Goal: Connect with others: Connect with others

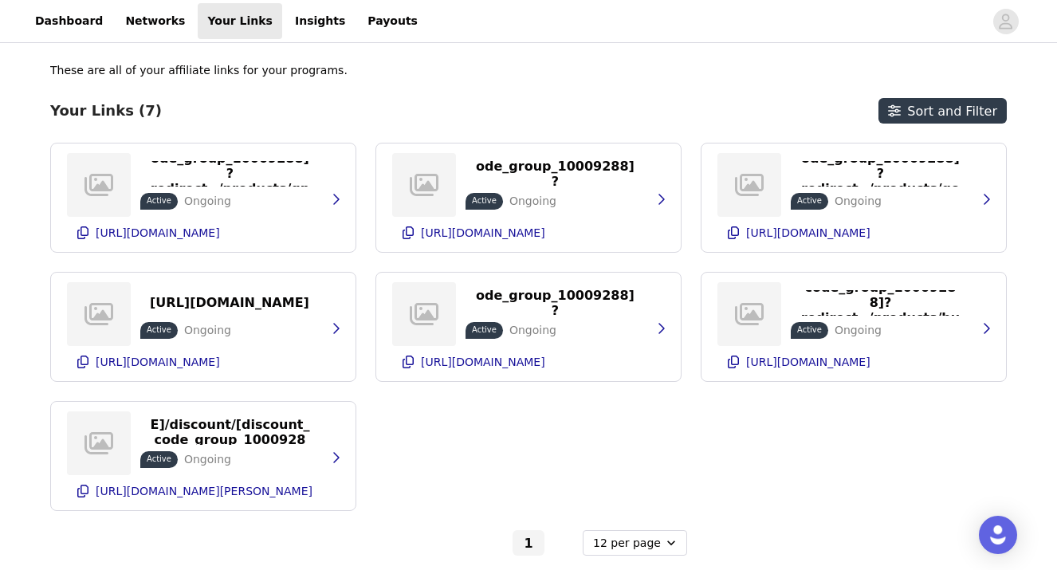
select select "12"
click at [132, 22] on link "Networks" at bounding box center [155, 21] width 79 height 36
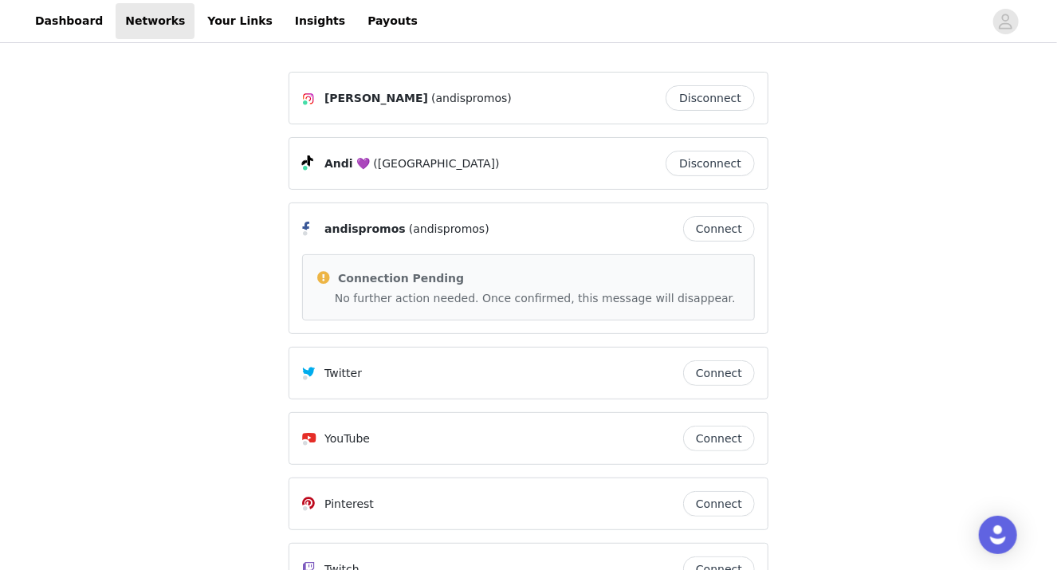
click at [726, 226] on button "Connect" at bounding box center [719, 229] width 72 height 26
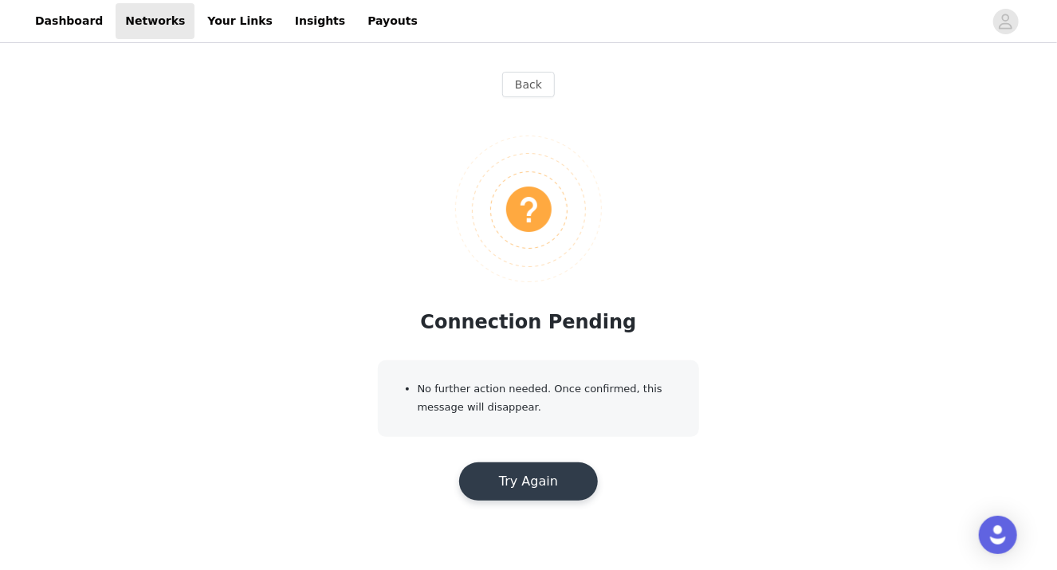
click at [529, 484] on button "Try Again" at bounding box center [528, 481] width 139 height 38
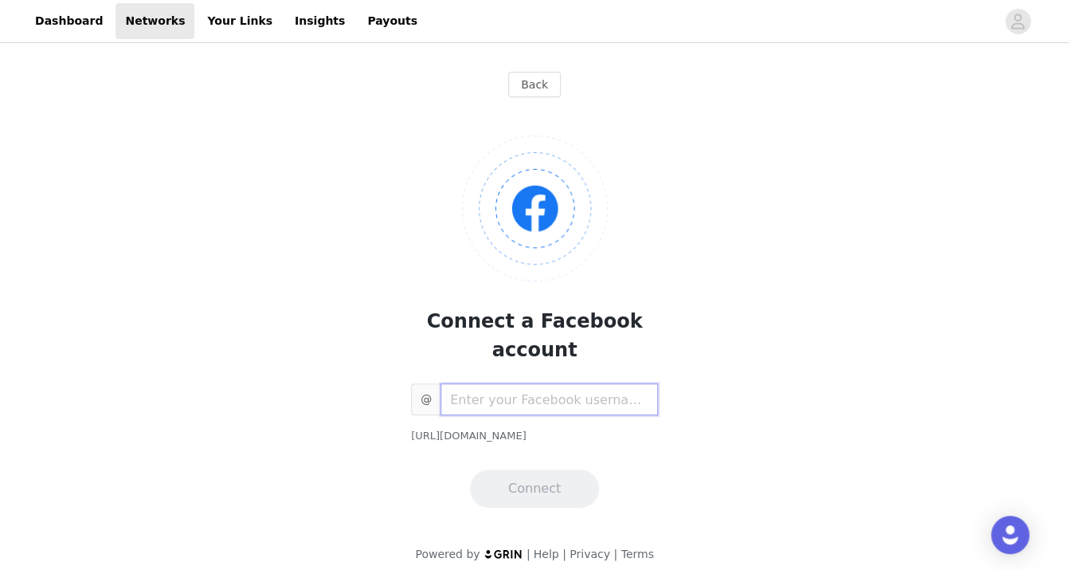
click at [518, 383] on input "text" at bounding box center [550, 399] width 218 height 32
type input "andispromos"
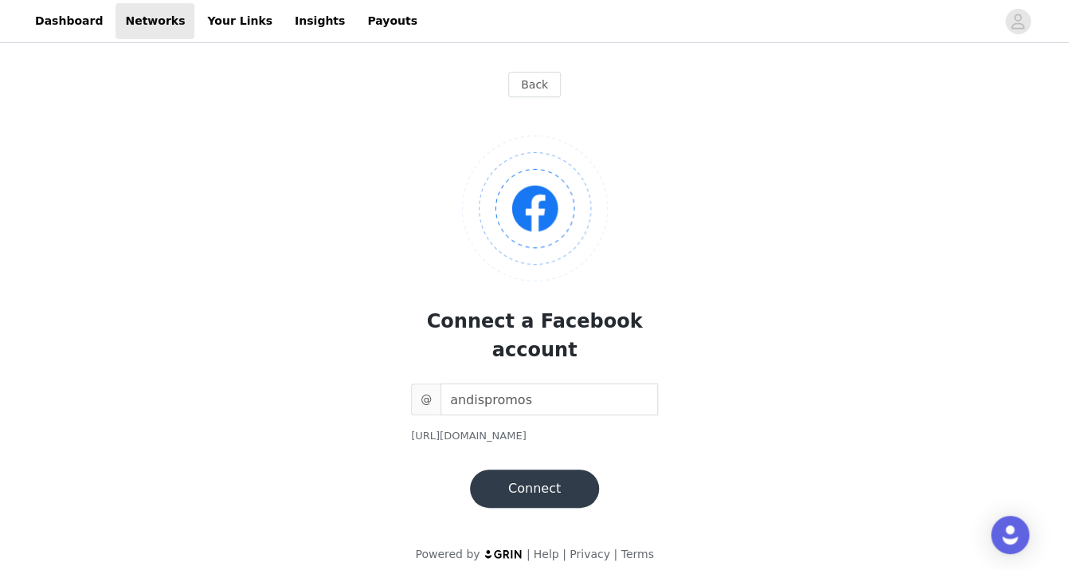
drag, startPoint x: 603, startPoint y: 407, endPoint x: 413, endPoint y: 407, distance: 190.5
click at [413, 428] on div "[URL][DOMAIN_NAME]" at bounding box center [534, 436] width 247 height 16
copy div "[URL][DOMAIN_NAME]"
click at [528, 469] on button "Connect" at bounding box center [534, 488] width 129 height 38
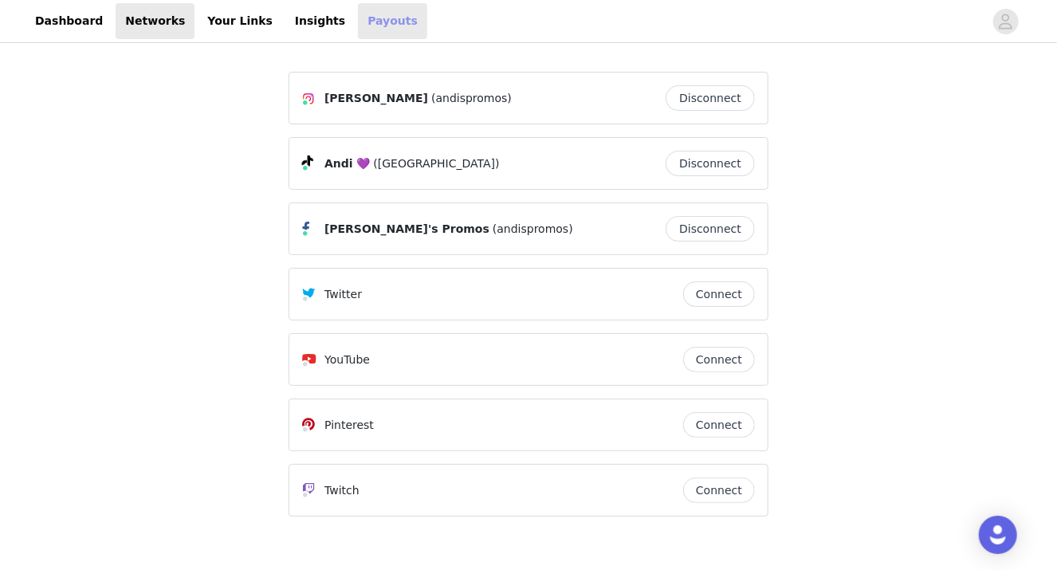
click at [358, 18] on link "Payouts" at bounding box center [392, 21] width 69 height 36
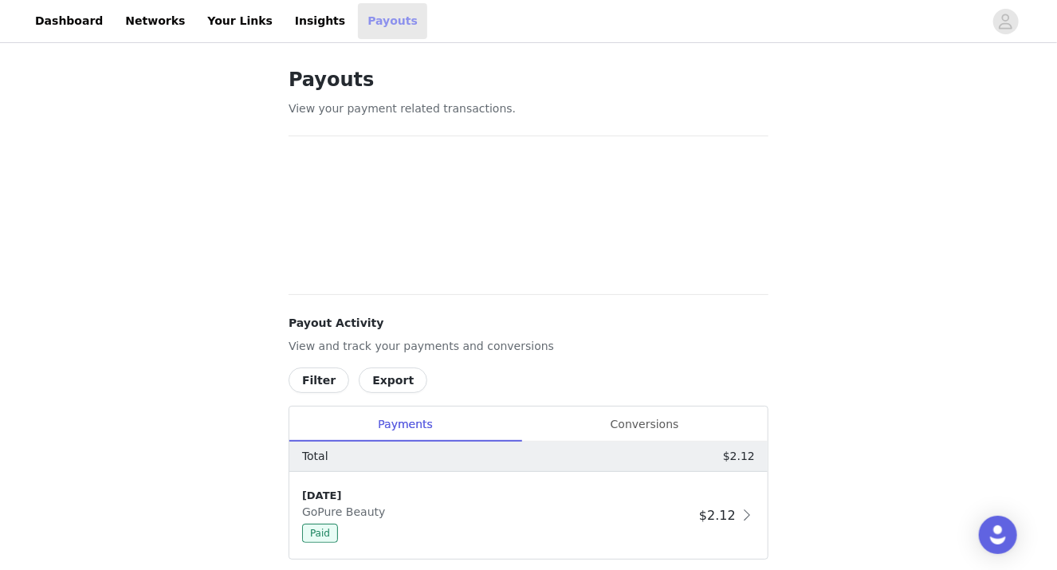
scroll to position [95, 0]
